Goal: Navigation & Orientation: Understand site structure

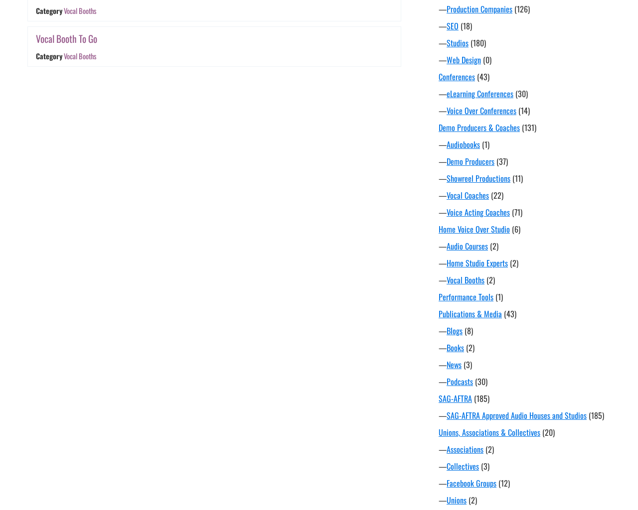
scroll to position [561, 0]
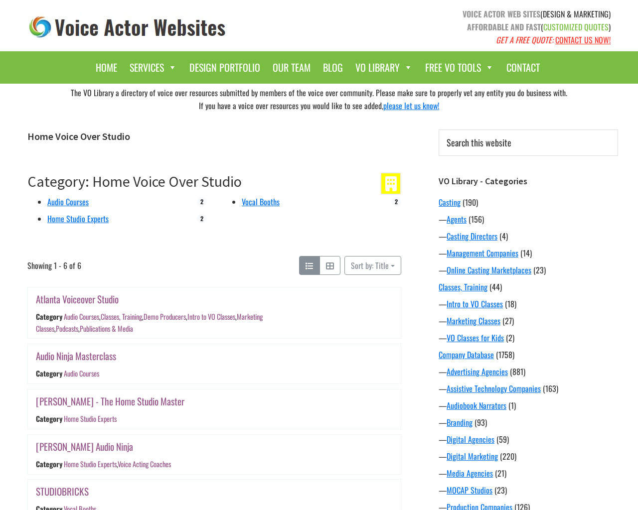
scroll to position [561, 0]
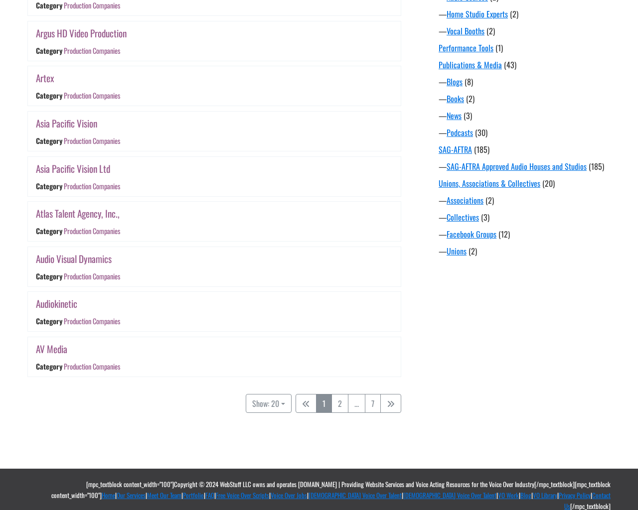
scroll to position [748, 0]
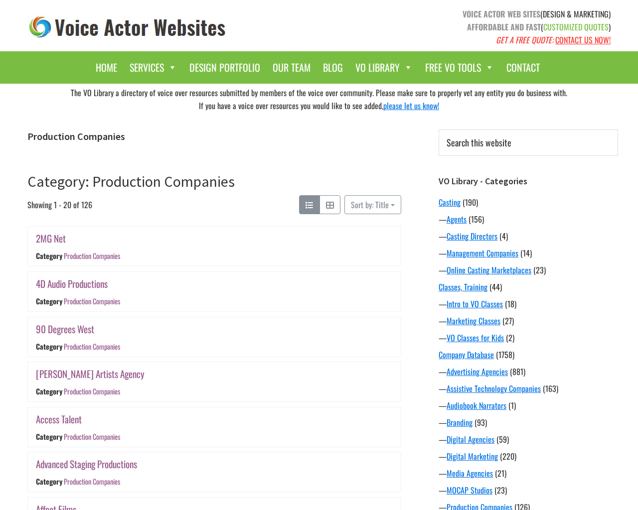
scroll to position [748, 0]
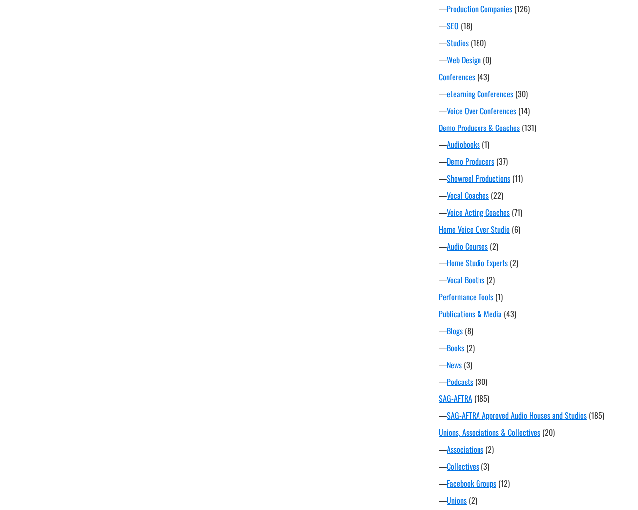
scroll to position [561, 0]
